Goal: Navigation & Orientation: Find specific page/section

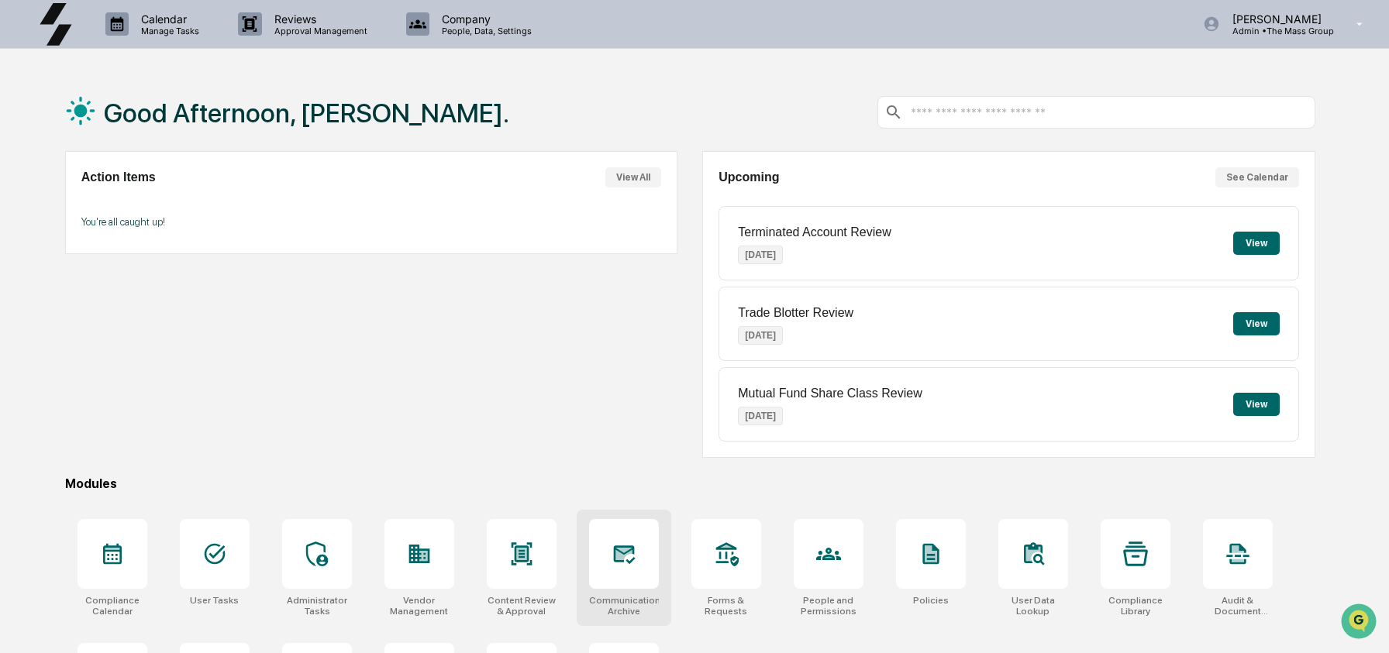
click at [644, 535] on div at bounding box center [624, 554] width 70 height 70
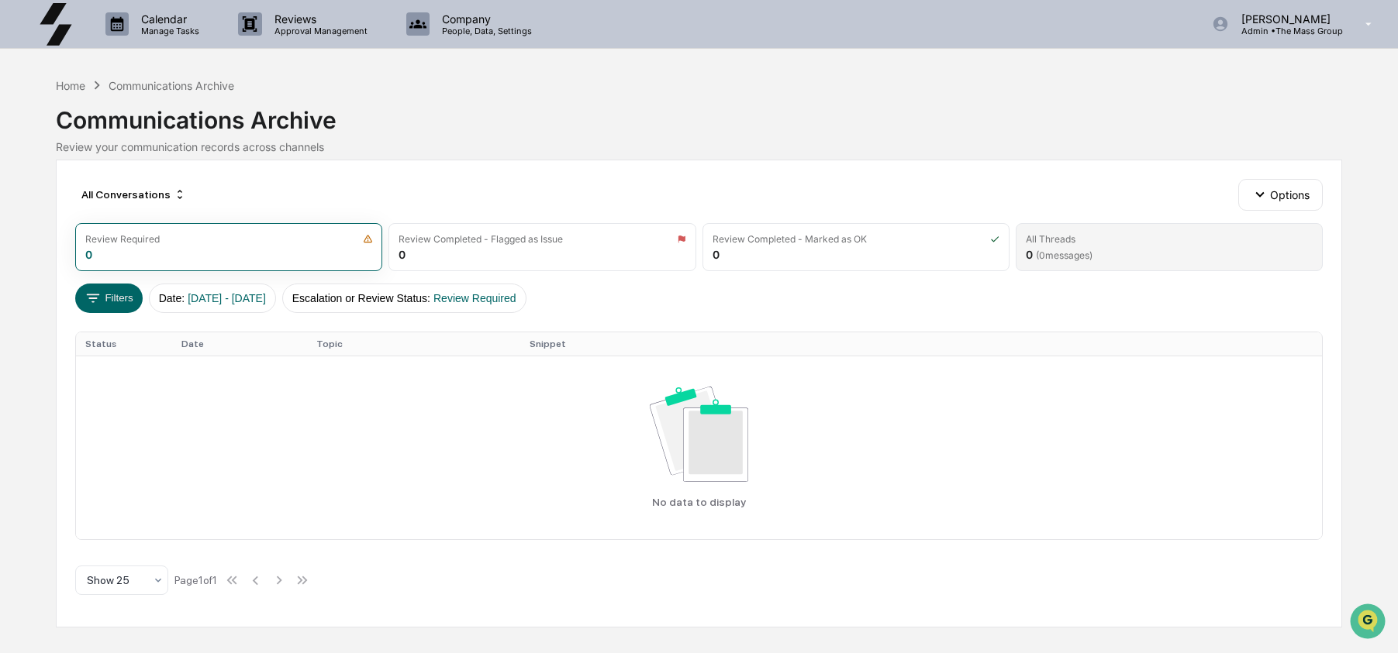
click at [1119, 233] on div "All Threads" at bounding box center [1169, 239] width 287 height 12
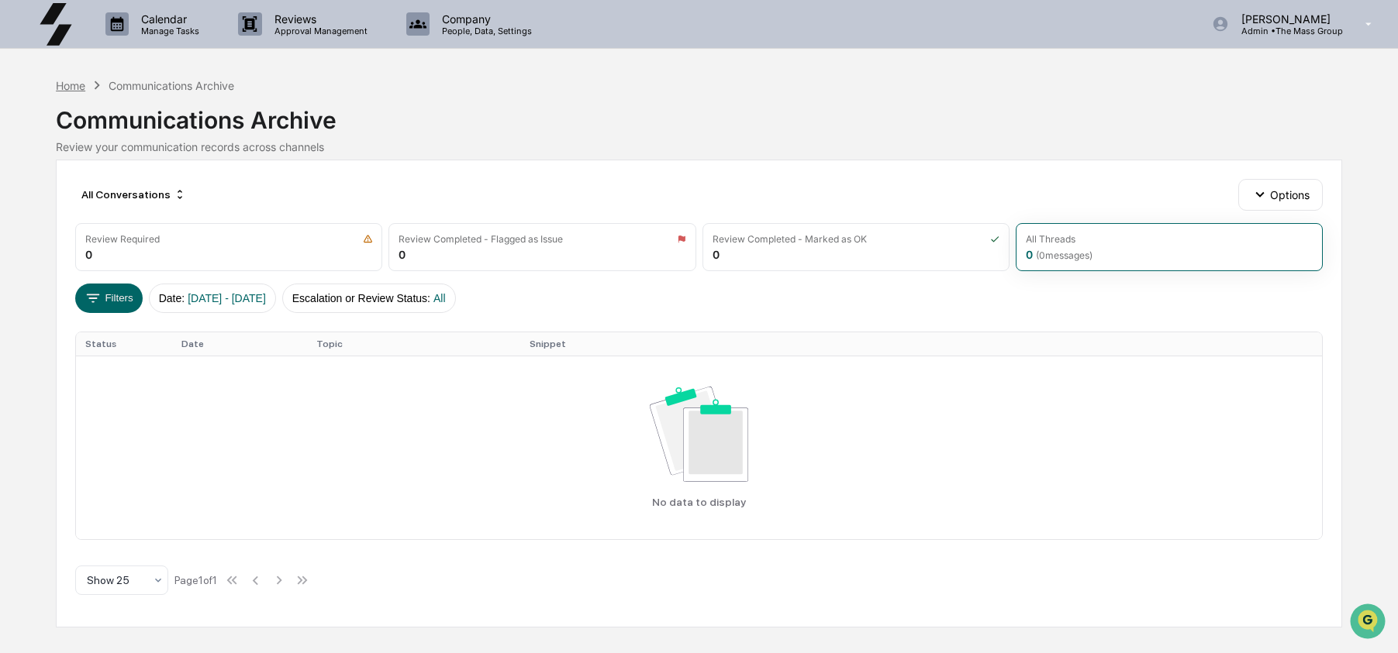
click at [66, 82] on div "Home" at bounding box center [70, 85] width 29 height 13
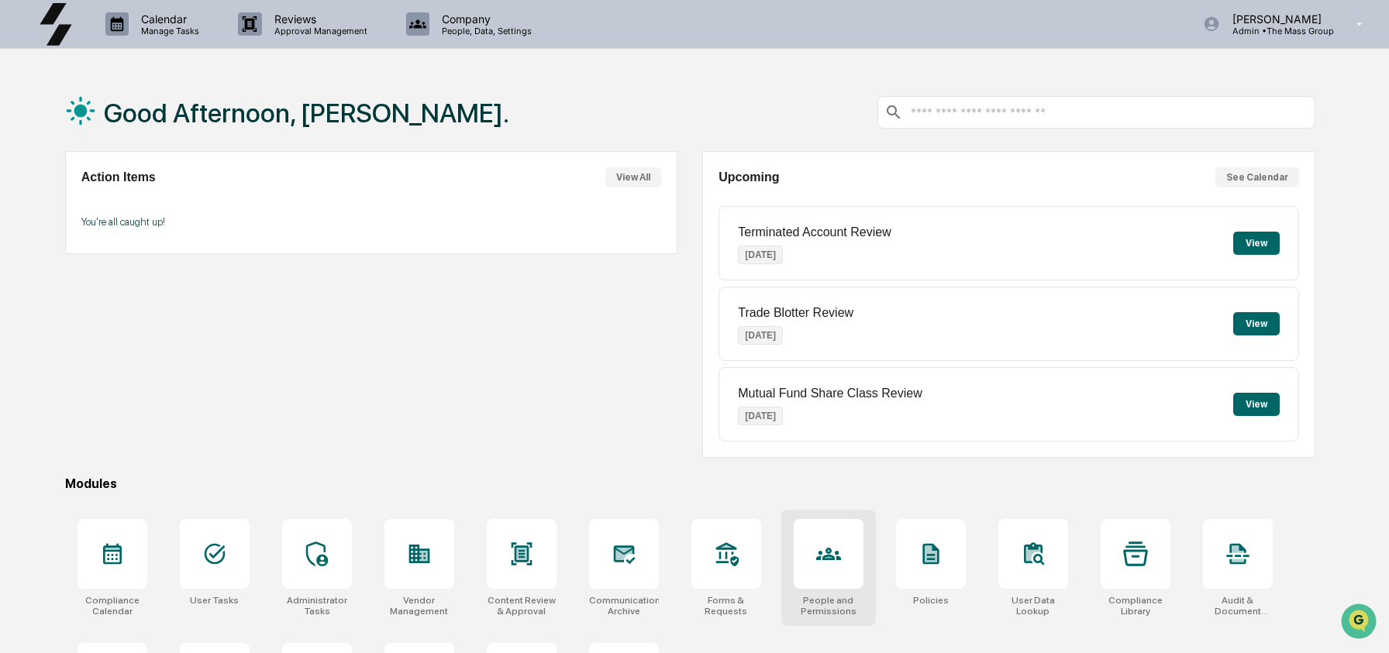
click at [819, 559] on icon at bounding box center [828, 554] width 25 height 12
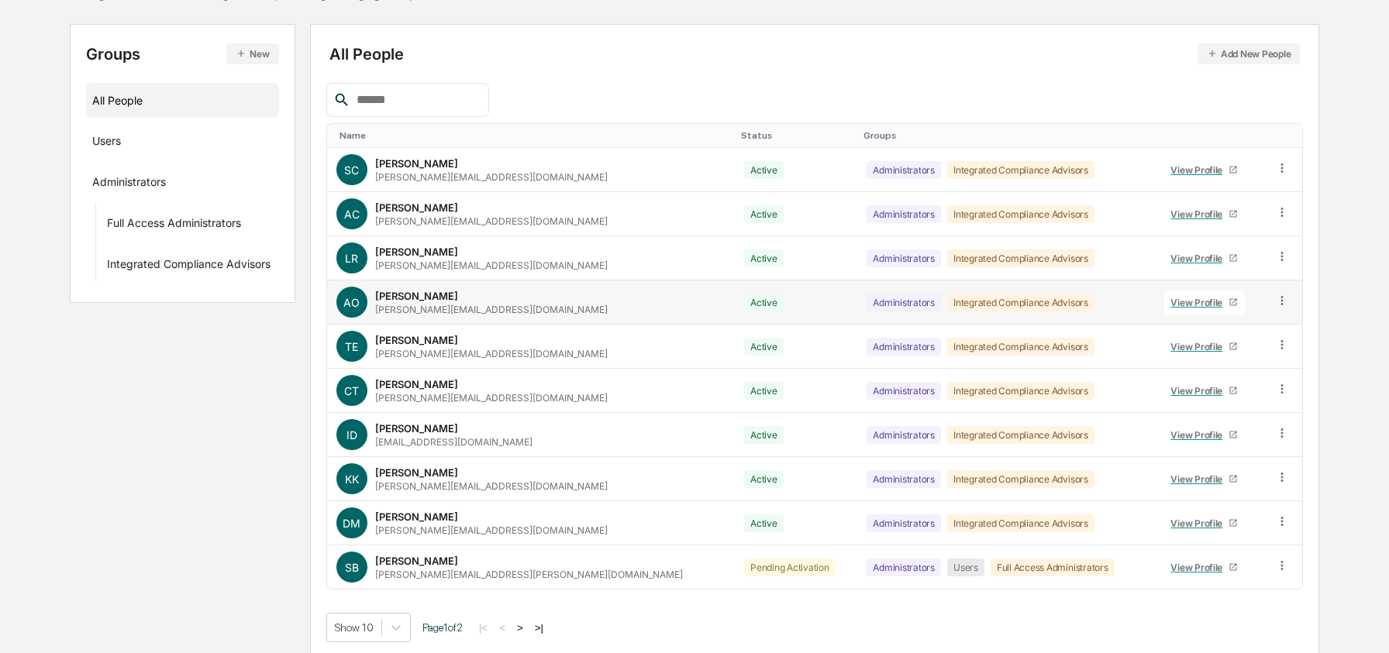
scroll to position [157, 0]
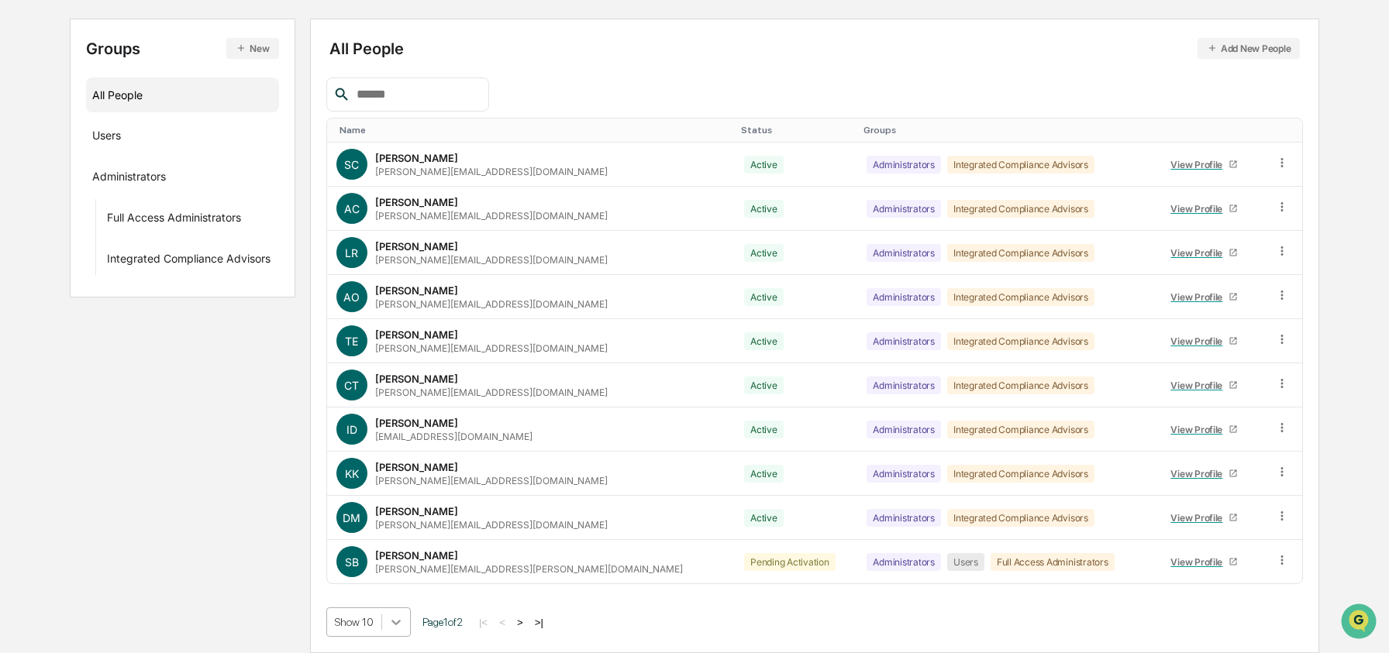
click at [395, 619] on body "Calendar Manage Tasks Reviews Approval Management Company People, Data, Setting…" at bounding box center [694, 248] width 1389 height 809
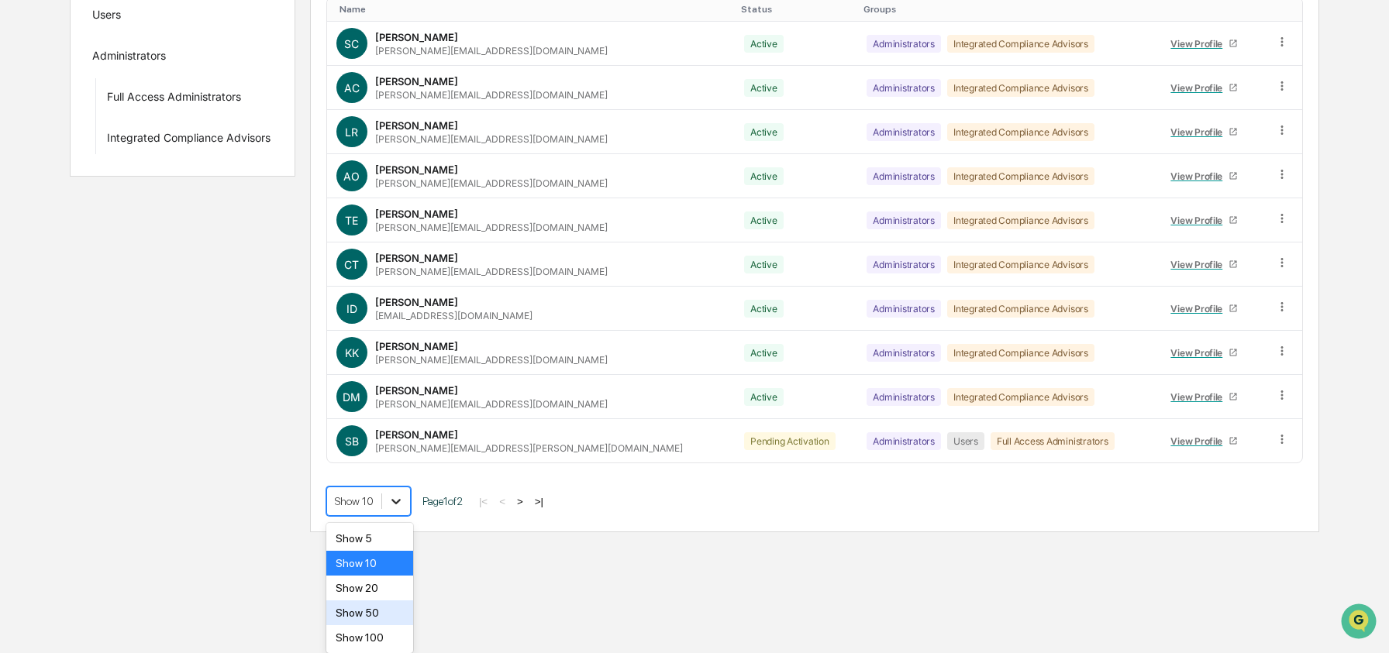
click at [395, 619] on div "Show 50" at bounding box center [370, 613] width 88 height 25
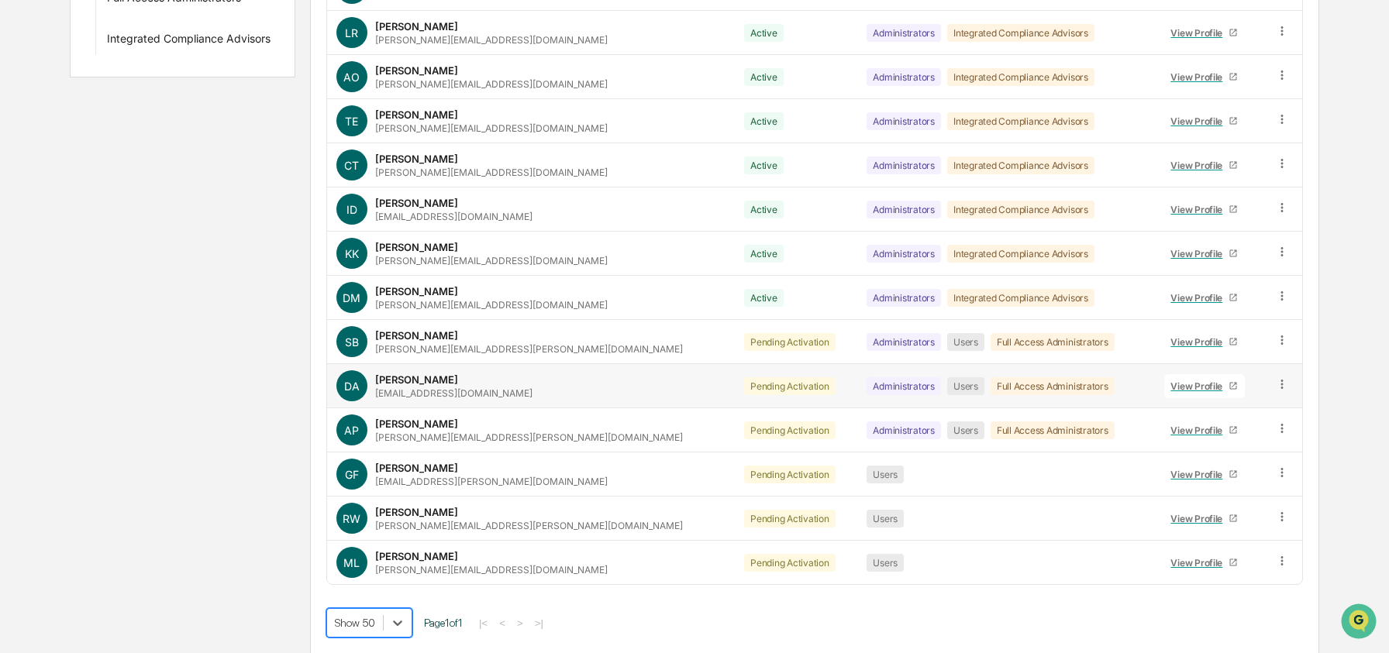
scroll to position [378, 0]
